Goal: Task Accomplishment & Management: Complete application form

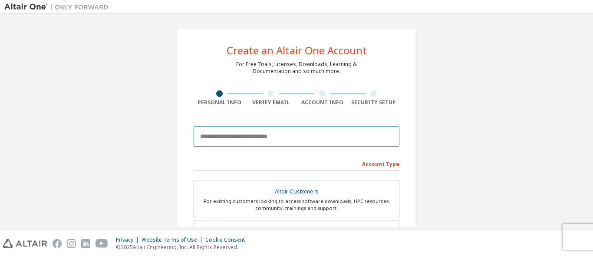
click at [250, 136] on input "email" at bounding box center [297, 136] width 206 height 21
type input "**********"
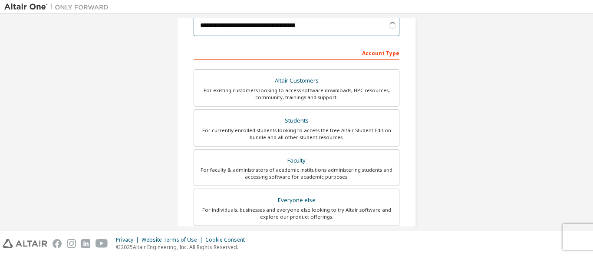
scroll to position [130, 0]
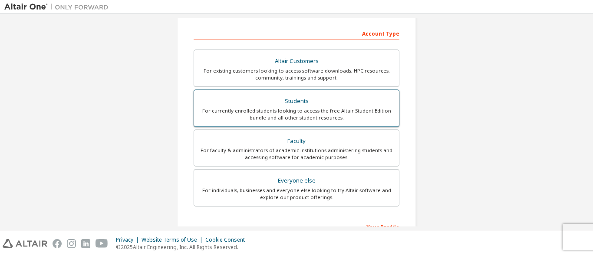
click at [285, 112] on div "For currently enrolled students looking to access the free Altair Student Editi…" at bounding box center [296, 114] width 194 height 14
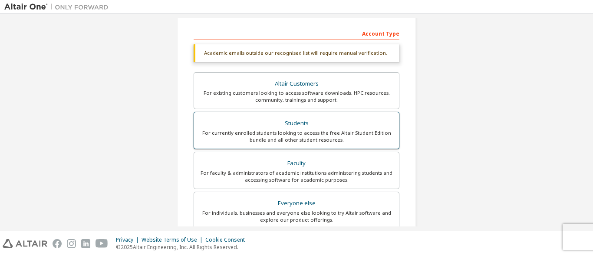
click at [251, 134] on div "For currently enrolled students looking to access the free Altair Student Editi…" at bounding box center [296, 136] width 194 height 14
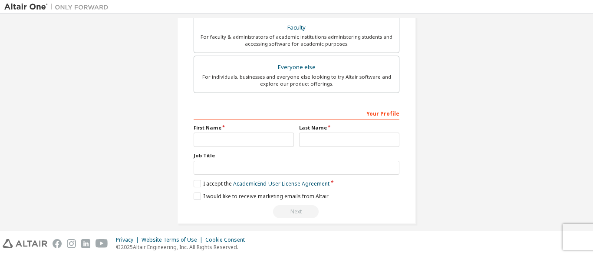
scroll to position [252, 0]
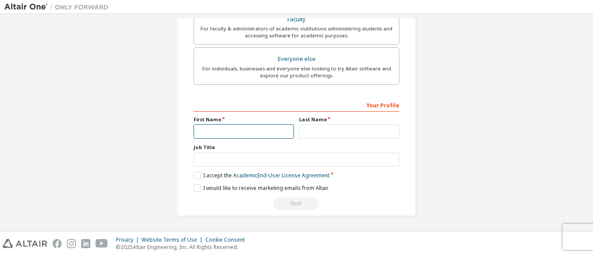
click at [257, 128] on input "text" at bounding box center [244, 131] width 100 height 14
type input "******"
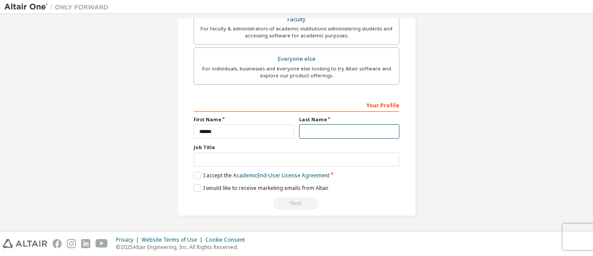
click at [302, 130] on input "text" at bounding box center [349, 131] width 100 height 14
type input "*********"
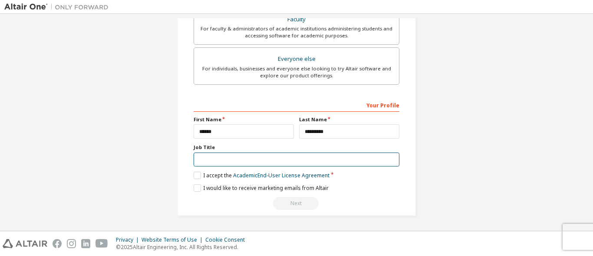
click at [272, 156] on input "text" at bounding box center [297, 159] width 206 height 14
type input "*******"
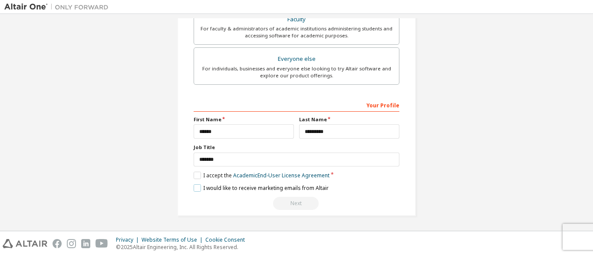
click at [198, 187] on label "I would like to receive marketing emails from Altair" at bounding box center [261, 187] width 135 height 7
click at [195, 179] on label "I accept the Academic End-User License Agreement" at bounding box center [262, 174] width 136 height 7
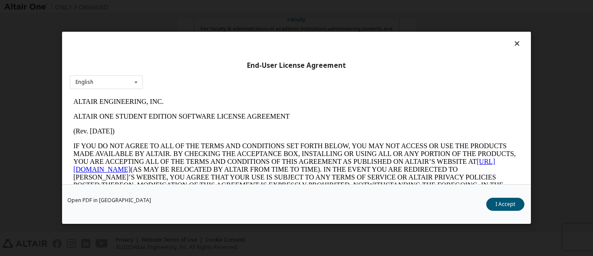
scroll to position [0, 0]
click at [509, 207] on button "I Accept" at bounding box center [505, 204] width 38 height 13
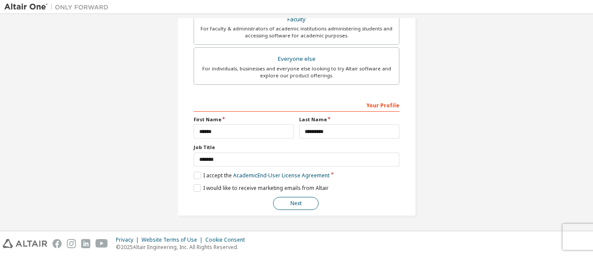
click at [307, 203] on button "Next" at bounding box center [296, 203] width 46 height 13
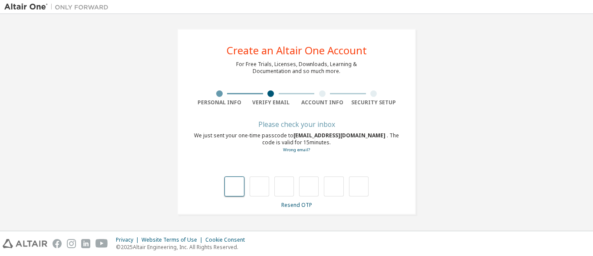
type input "*"
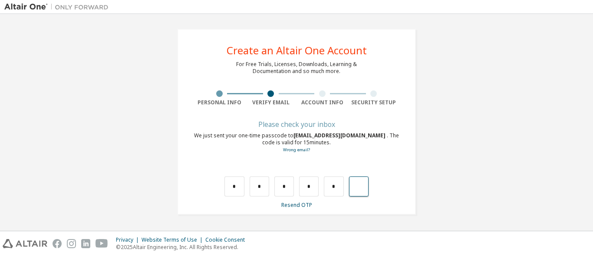
type input "*"
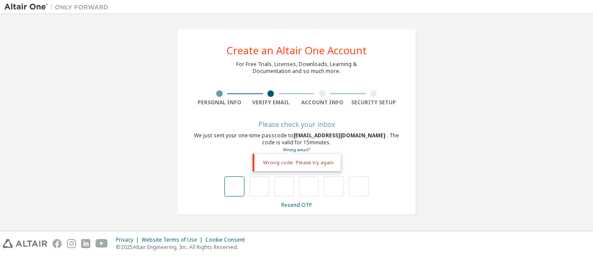
drag, startPoint x: 245, startPoint y: 174, endPoint x: 241, endPoint y: 183, distance: 9.7
click at [242, 183] on div "Wrong code. Please try again" at bounding box center [297, 177] width 206 height 38
click at [239, 185] on input "text" at bounding box center [234, 186] width 20 height 20
type input "*"
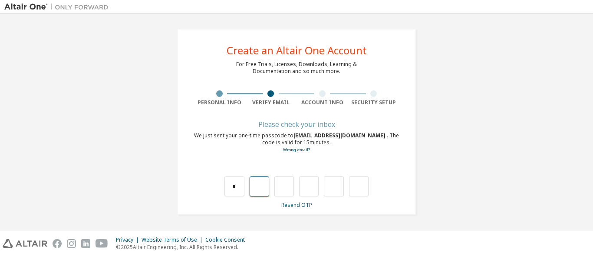
type input "*"
